Goal: Task Accomplishment & Management: Use online tool/utility

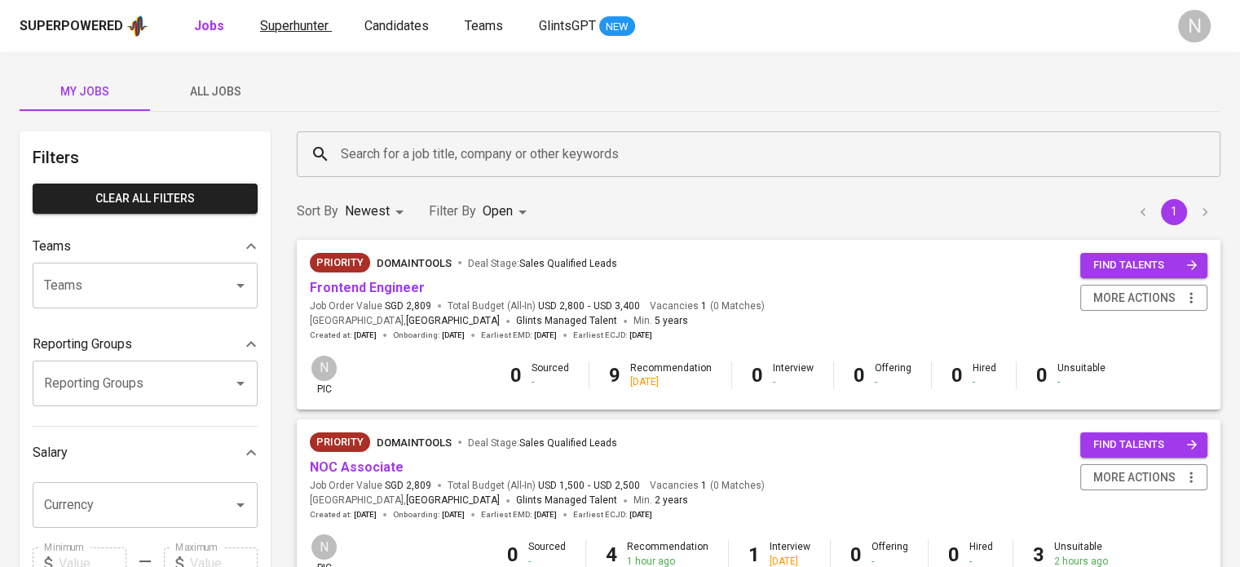
click at [298, 25] on span "Superhunter" at bounding box center [294, 25] width 68 height 15
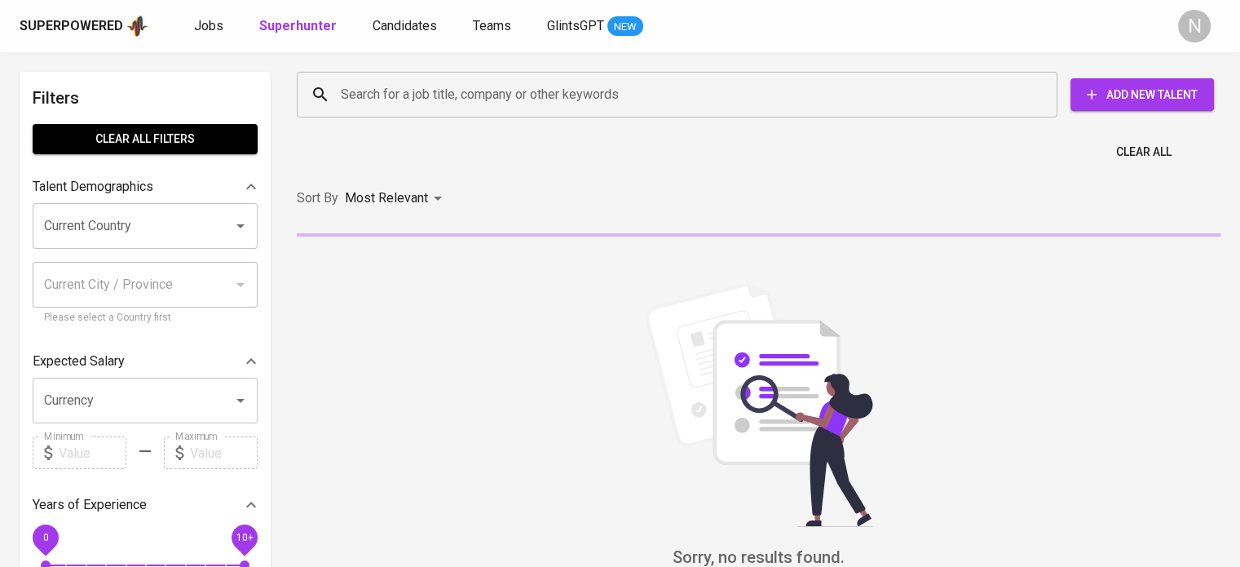
click at [399, 88] on input "Search for a job title, company or other keywords" at bounding box center [681, 94] width 689 height 31
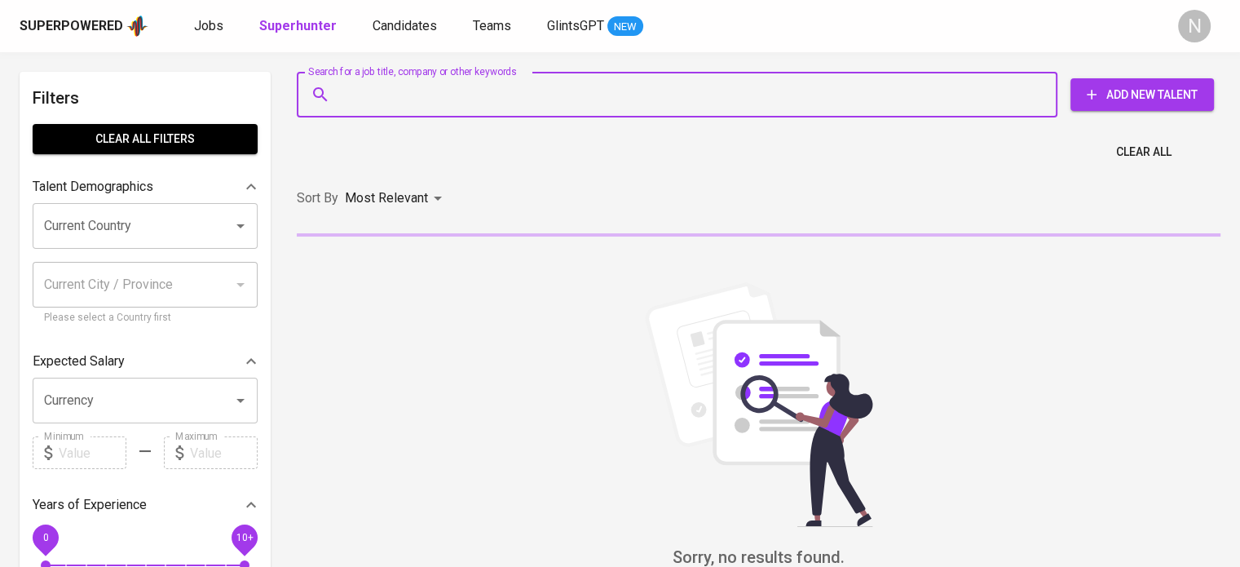
paste input "[PERSON_NAME][EMAIL_ADDRESS][DOMAIN_NAME]"
type input "[PERSON_NAME][EMAIL_ADDRESS][DOMAIN_NAME]"
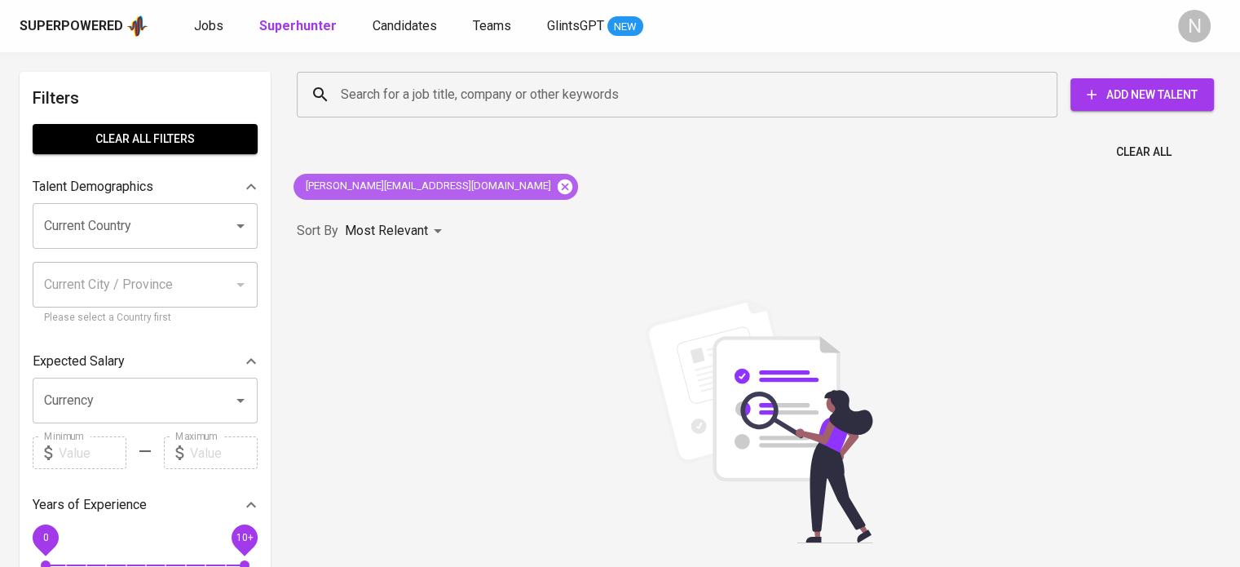
click at [556, 187] on icon at bounding box center [565, 187] width 18 height 18
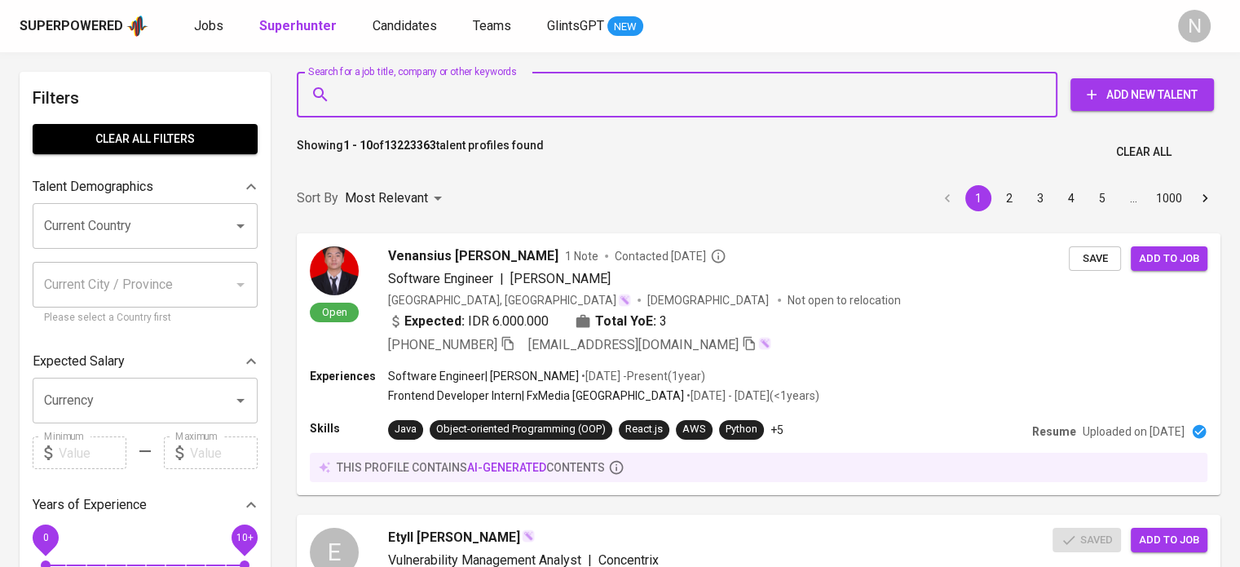
click at [427, 108] on input "Search for a job title, company or other keywords" at bounding box center [681, 94] width 689 height 31
paste input "[PERSON_NAME][EMAIL_ADDRESS][DOMAIN_NAME]"
type input "[PERSON_NAME][EMAIL_ADDRESS][DOMAIN_NAME]"
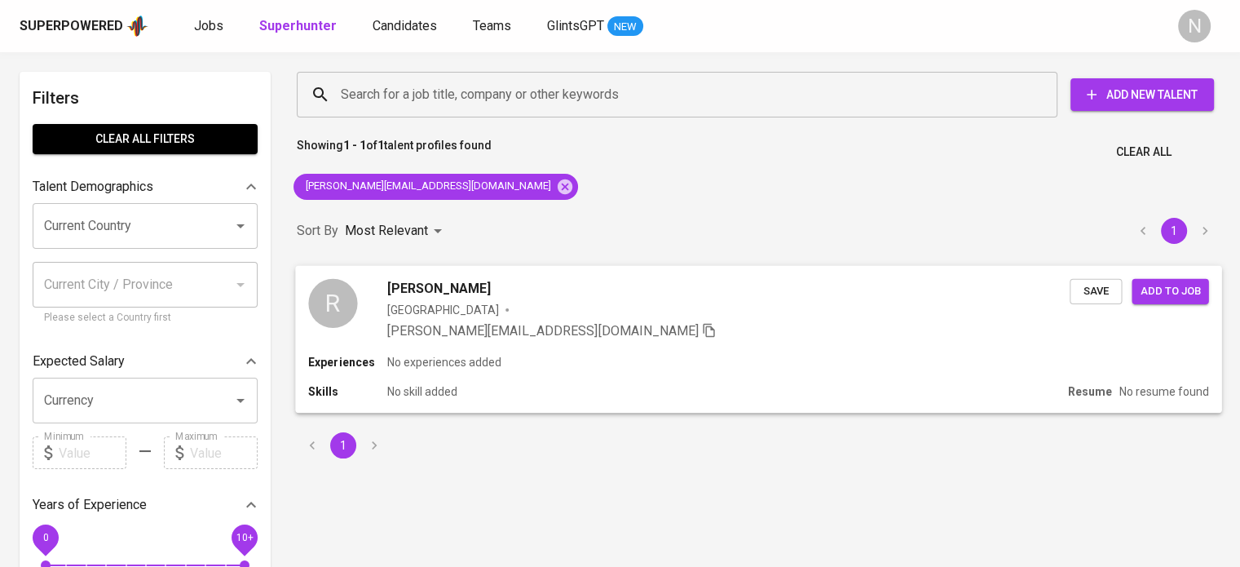
click at [577, 315] on div "[GEOGRAPHIC_DATA]" at bounding box center [728, 309] width 683 height 16
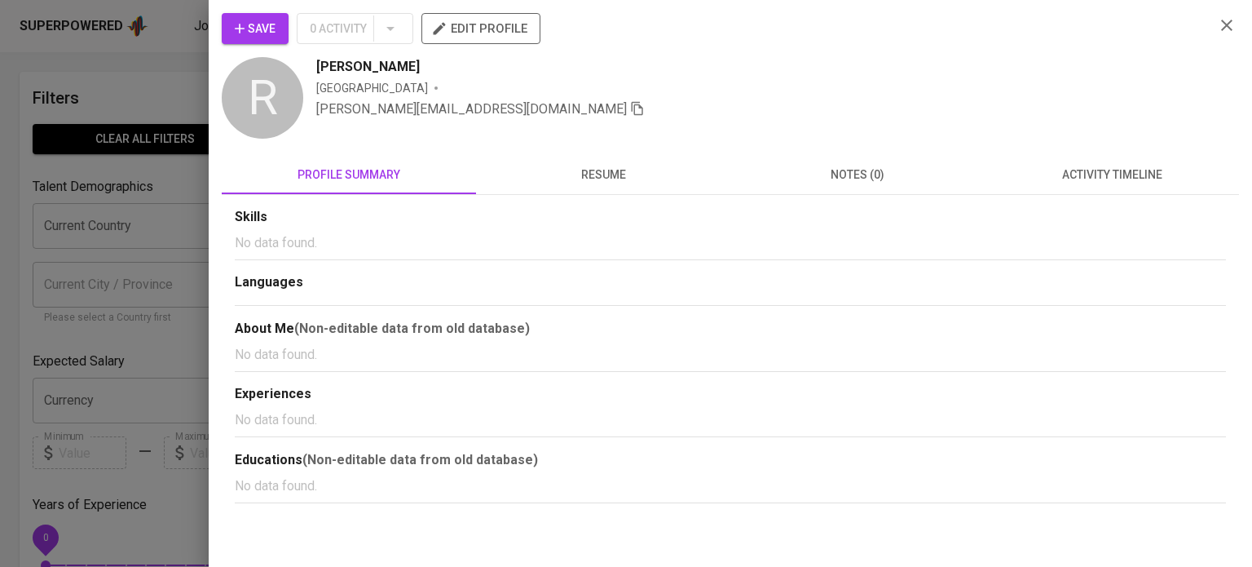
click at [614, 159] on button "resume" at bounding box center [603, 174] width 254 height 39
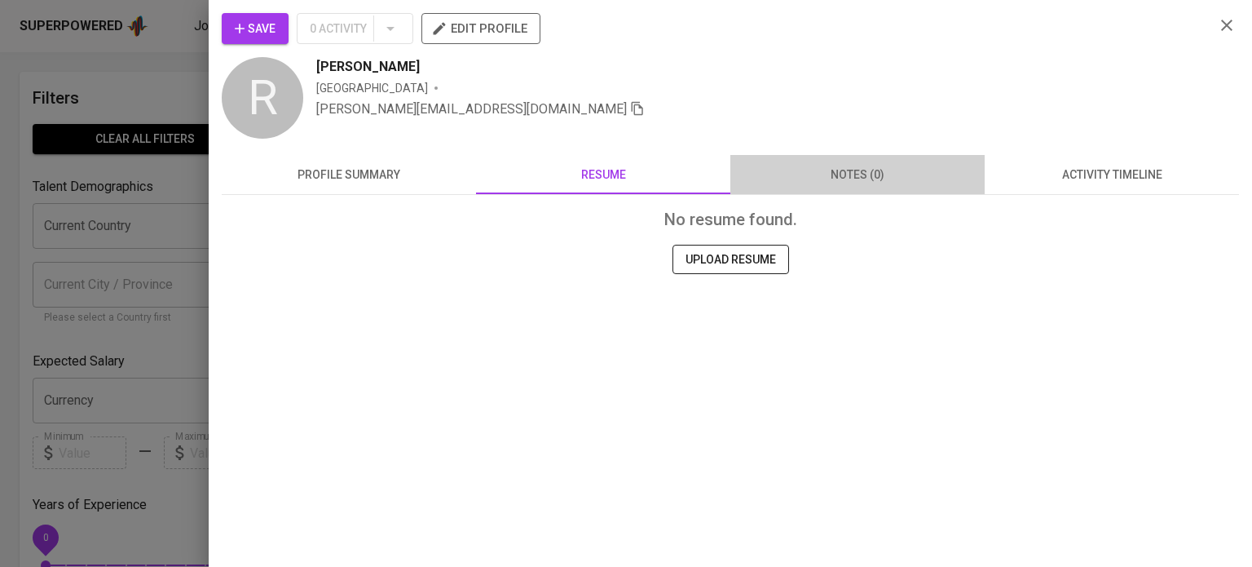
drag, startPoint x: 789, startPoint y: 175, endPoint x: 1002, endPoint y: 175, distance: 212.8
click at [790, 175] on span "notes (0)" at bounding box center [857, 175] width 235 height 20
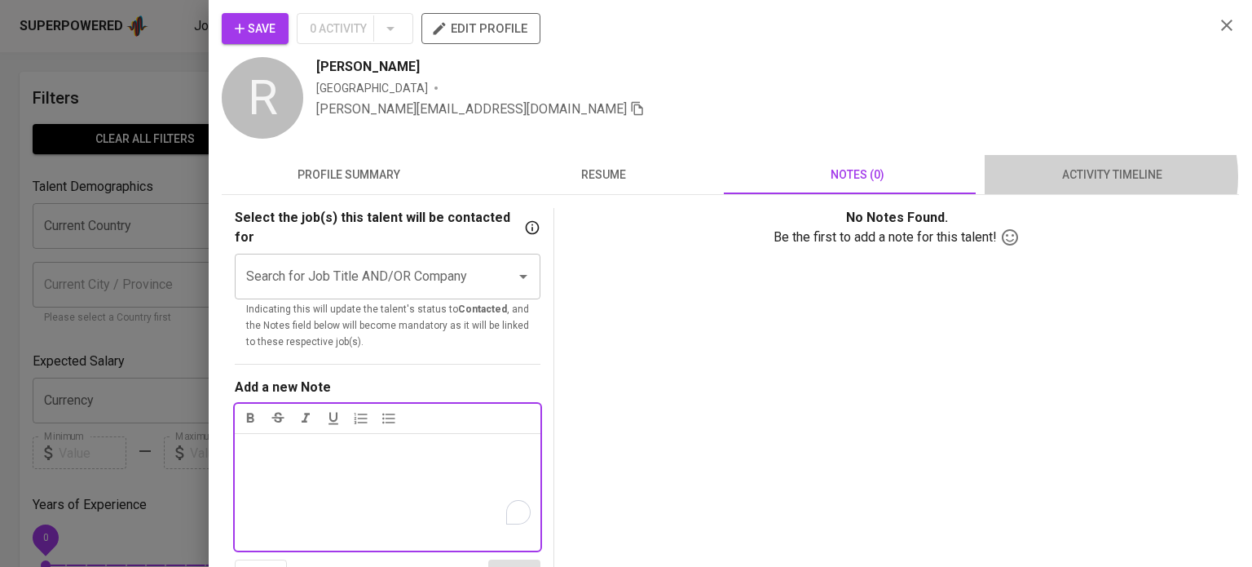
click at [1100, 176] on span "activity timeline" at bounding box center [1111, 175] width 235 height 20
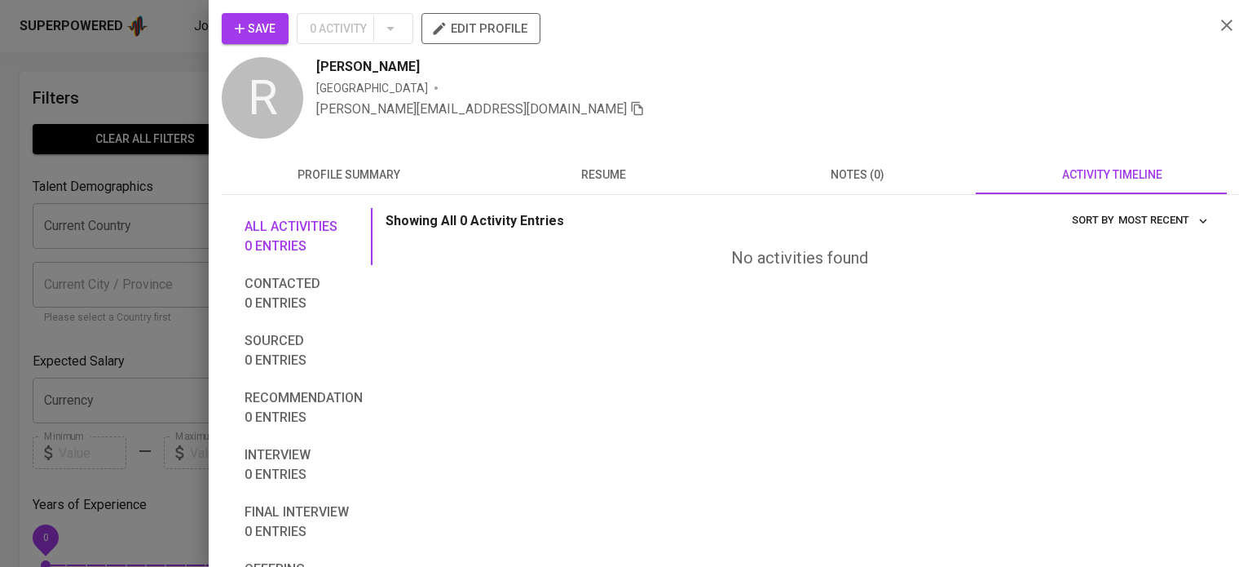
click at [82, 179] on div at bounding box center [626, 283] width 1252 height 567
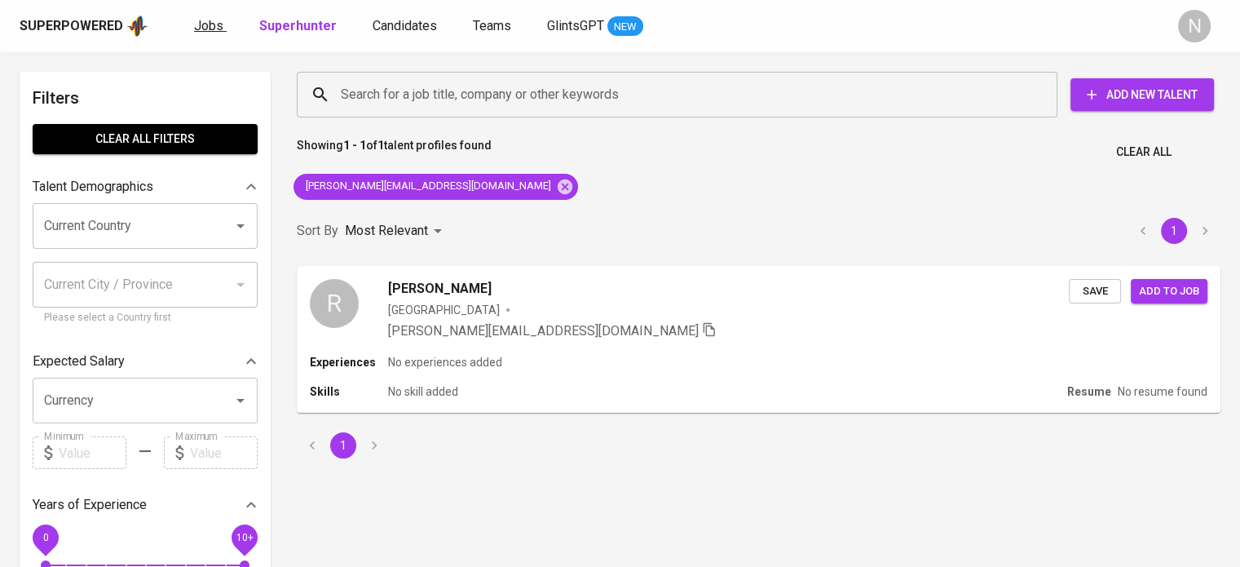
click at [205, 26] on span "Jobs" at bounding box center [208, 25] width 29 height 15
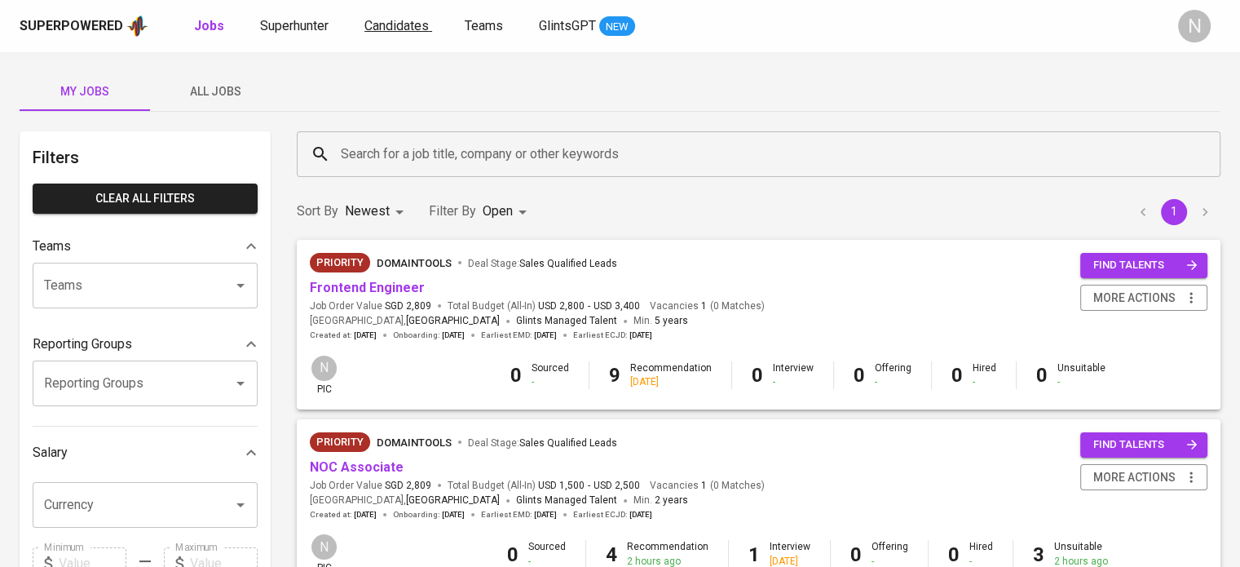
click at [411, 20] on span "Candidates" at bounding box center [396, 25] width 64 height 15
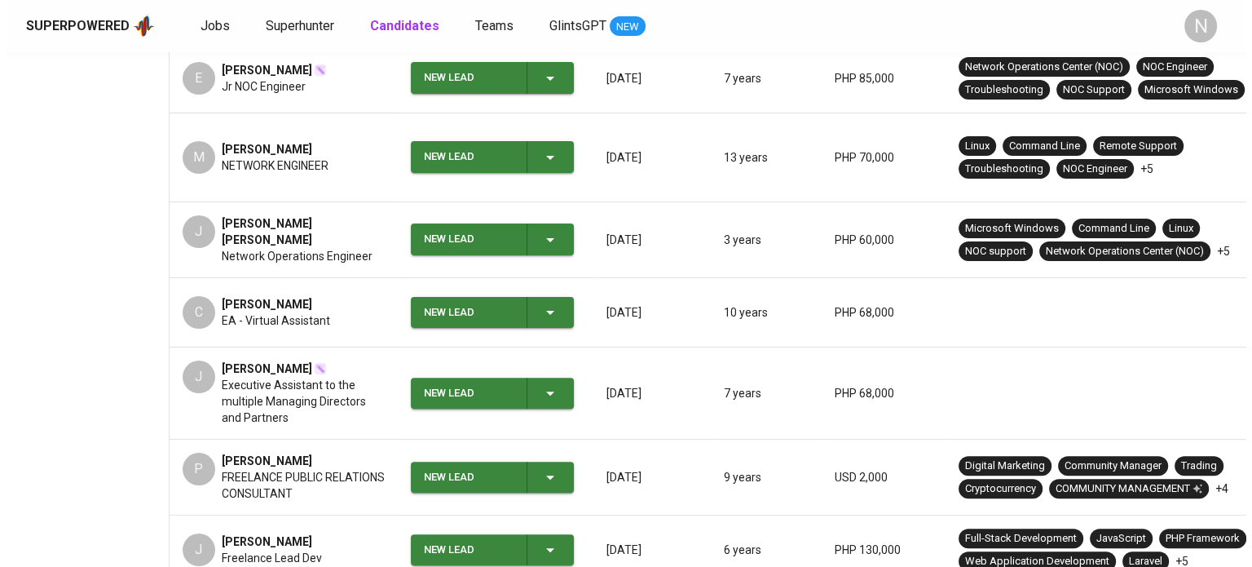
scroll to position [489, 0]
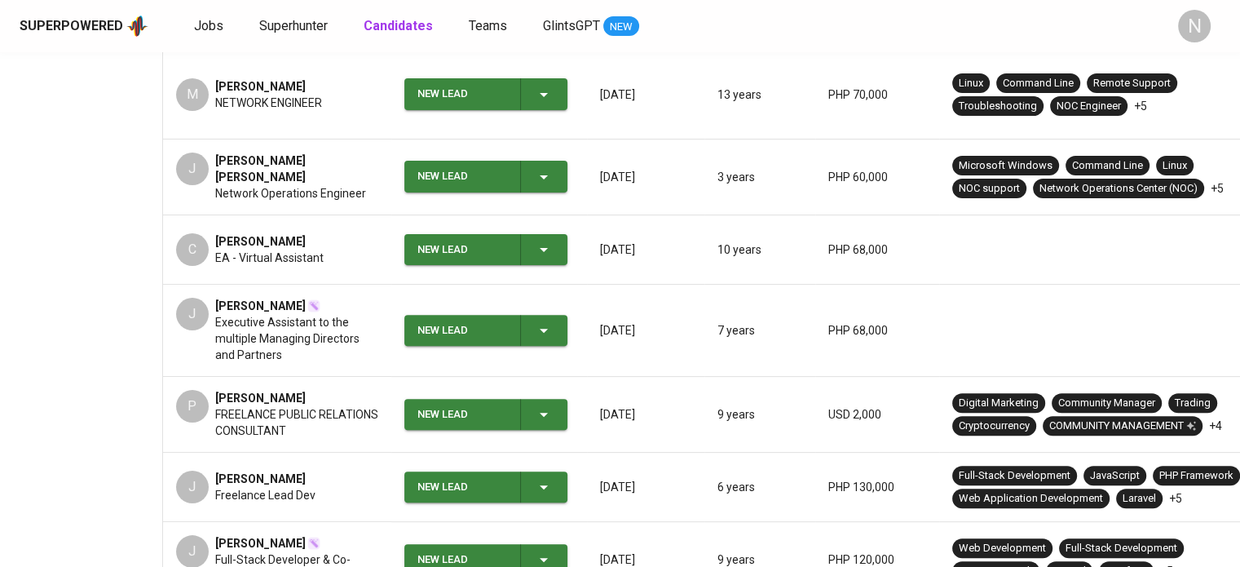
click at [284, 233] on span "[PERSON_NAME]" at bounding box center [260, 241] width 90 height 16
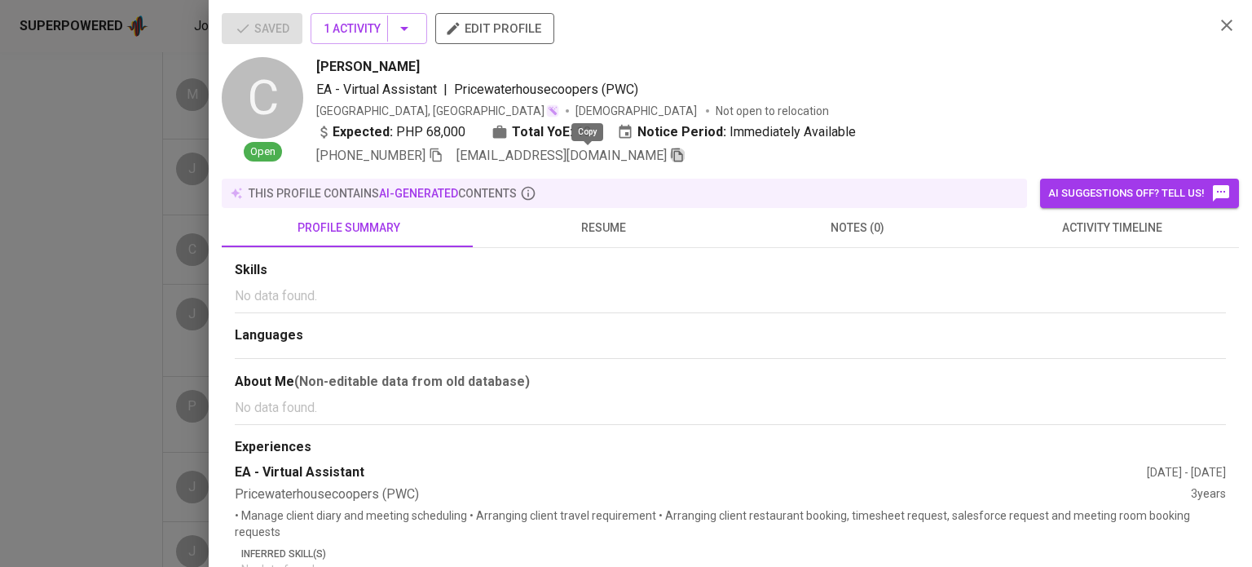
click at [670, 156] on icon "button" at bounding box center [677, 155] width 15 height 15
drag, startPoint x: 57, startPoint y: 280, endPoint x: 209, endPoint y: 355, distance: 169.2
click at [56, 278] on div at bounding box center [626, 283] width 1252 height 567
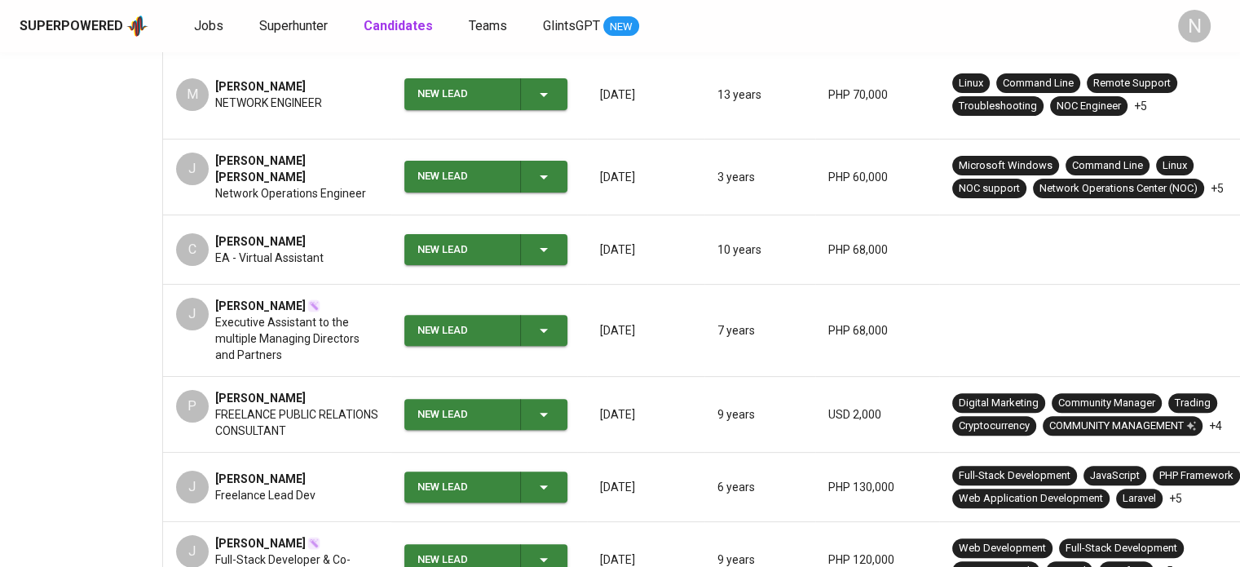
click at [271, 314] on span "Executive Assistant to the multiple Managing Directors and Partners" at bounding box center [296, 338] width 163 height 49
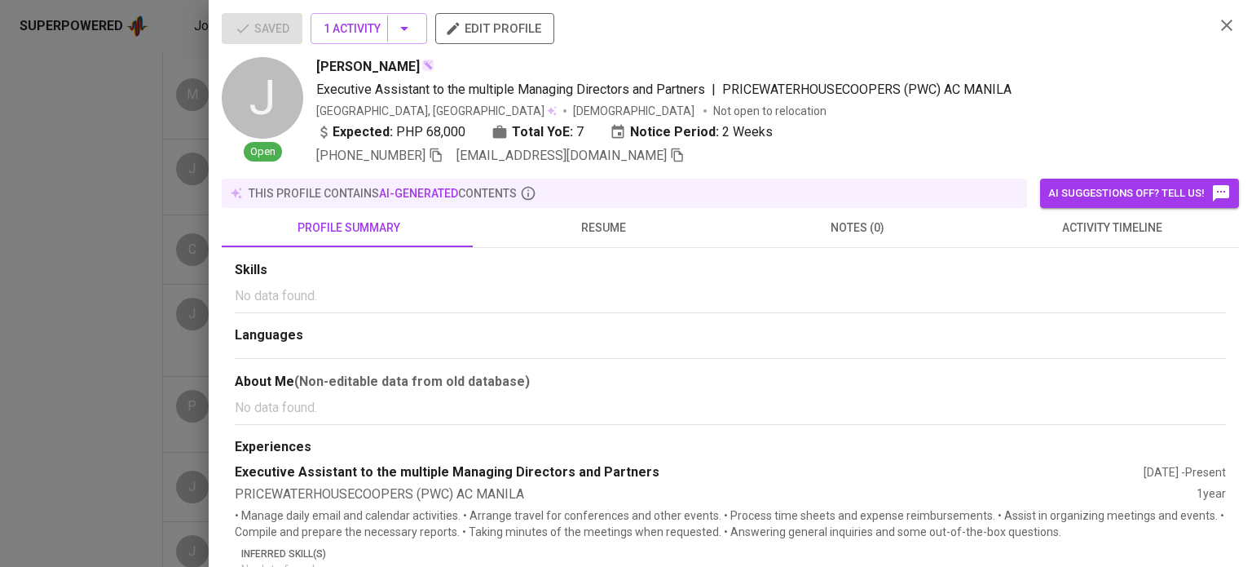
click at [670, 153] on icon "button" at bounding box center [677, 155] width 15 height 15
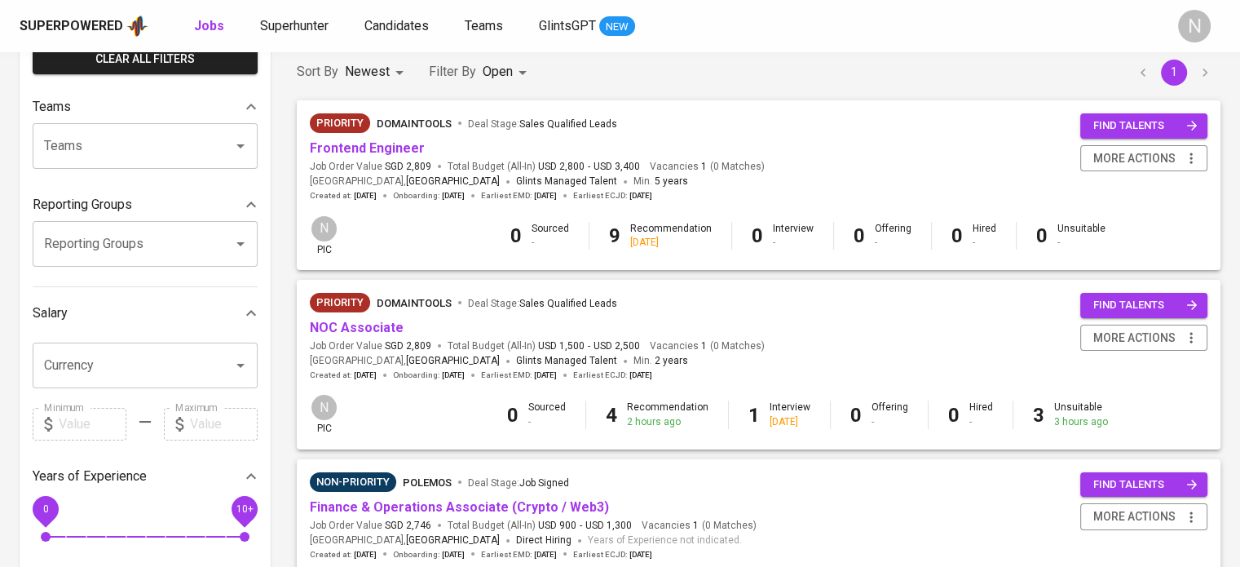
scroll to position [163, 0]
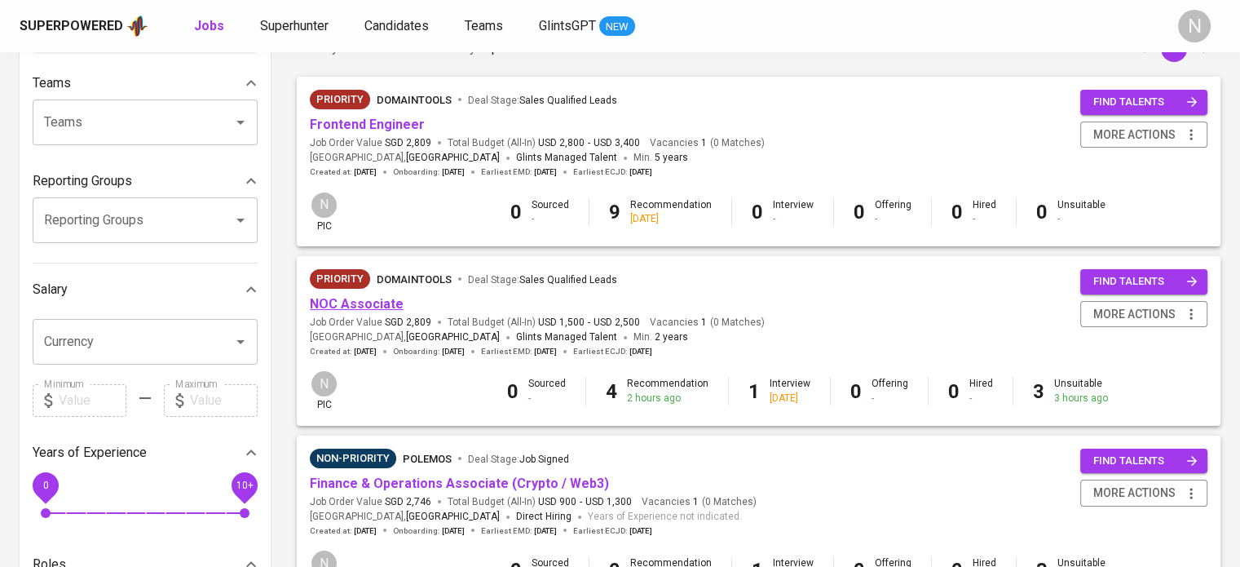
click at [387, 302] on link "NOC Associate" at bounding box center [357, 303] width 94 height 15
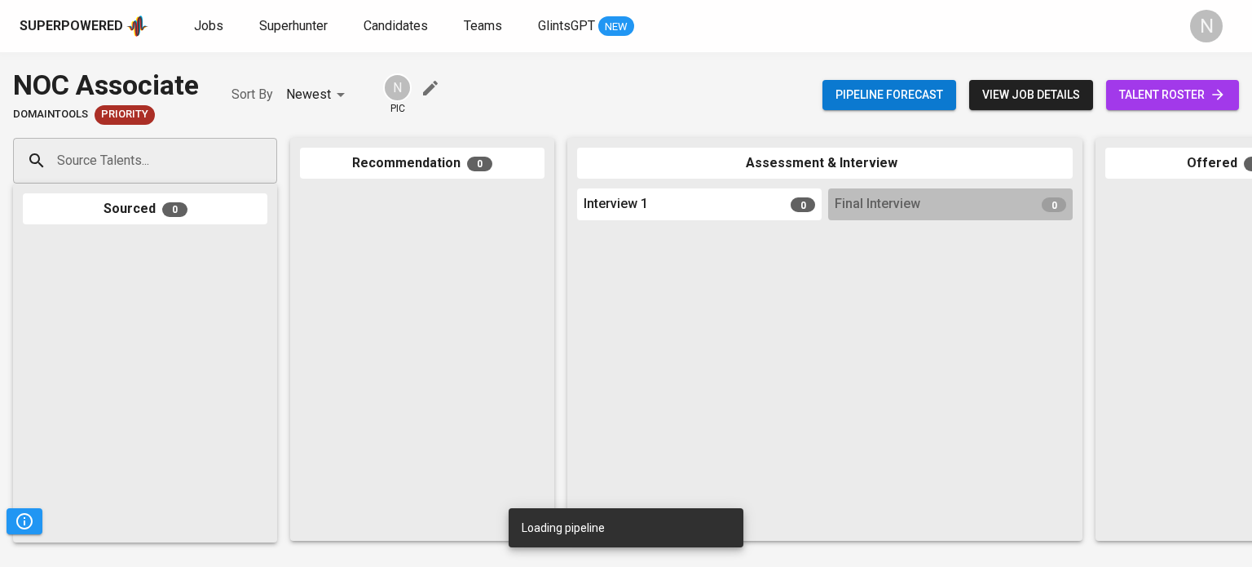
click at [1142, 83] on link "talent roster" at bounding box center [1172, 95] width 133 height 30
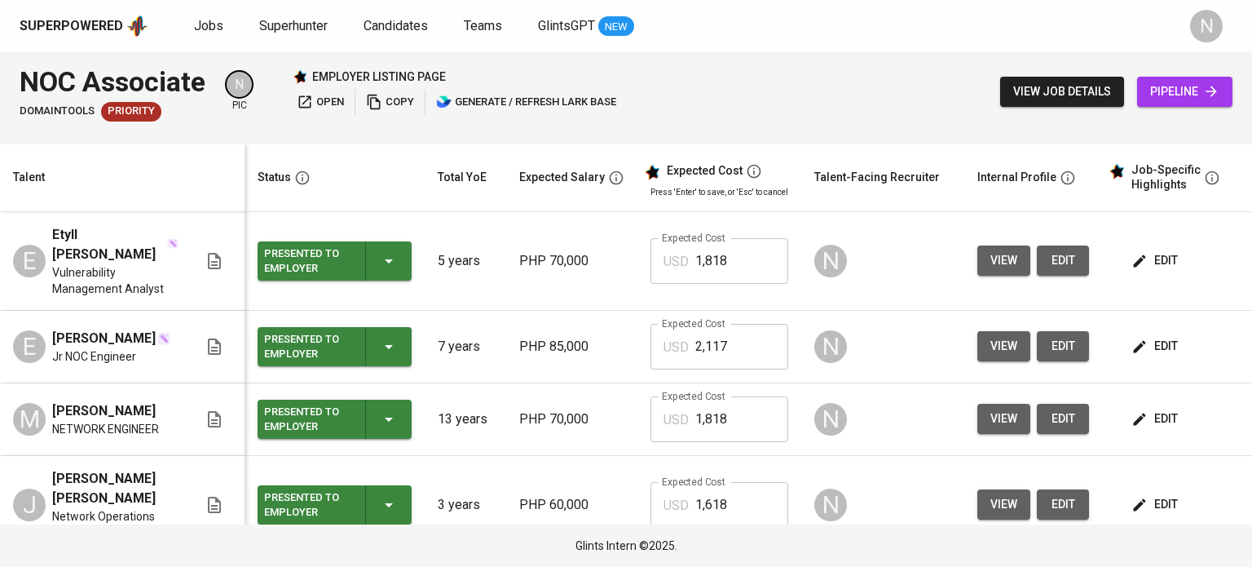
click at [375, 102] on icon "button" at bounding box center [374, 102] width 16 height 16
click at [371, 104] on icon "button" at bounding box center [374, 102] width 16 height 16
